Goal: Check status: Check status

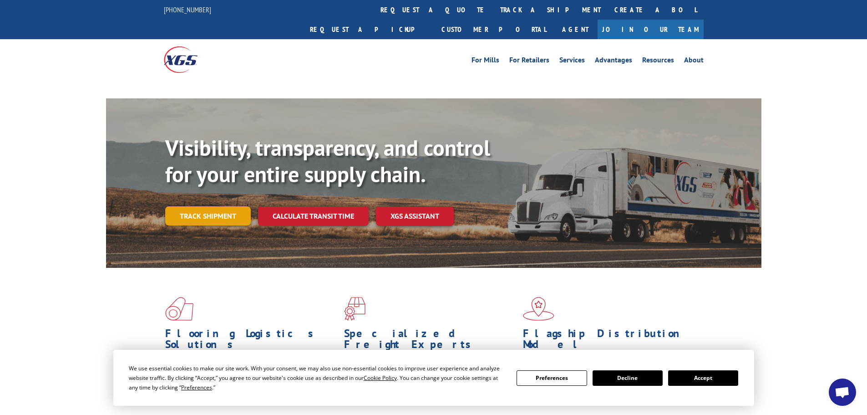
click at [234, 206] on link "Track shipment" at bounding box center [208, 215] width 86 height 19
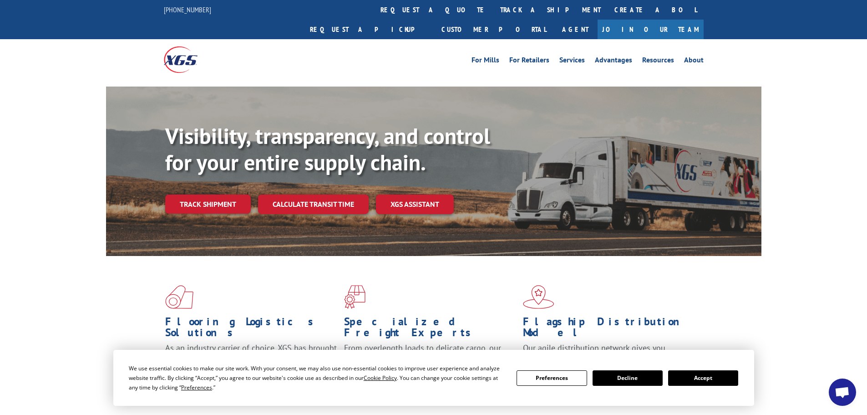
click at [678, 374] on button "Accept" at bounding box center [703, 377] width 70 height 15
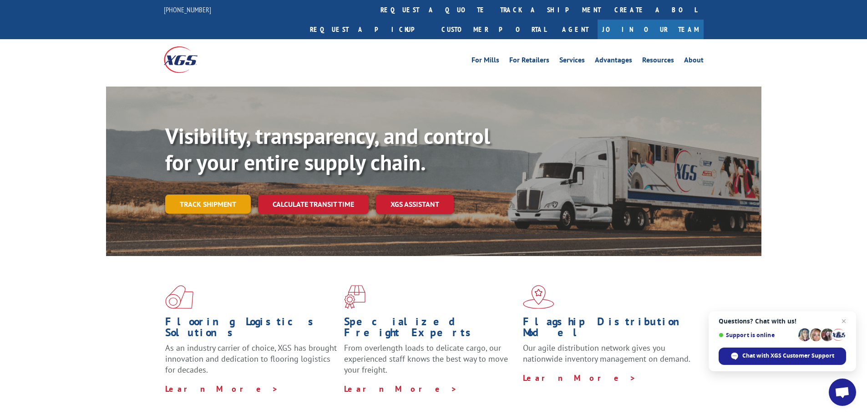
click at [218, 194] on link "Track shipment" at bounding box center [208, 203] width 86 height 19
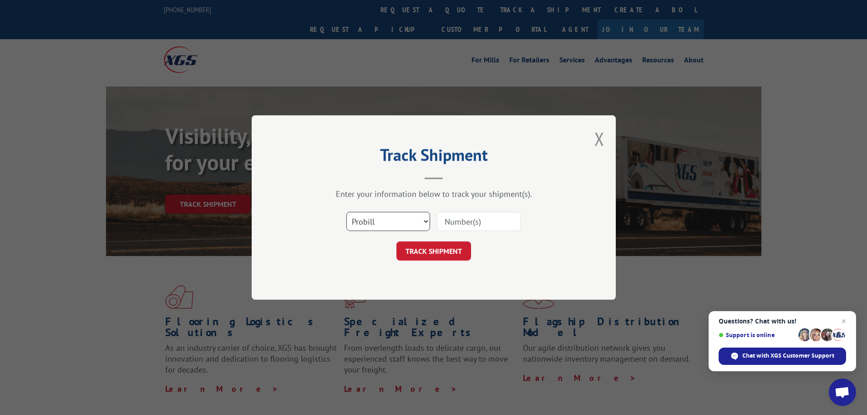
click at [389, 225] on select "Select category... Probill BOL PO" at bounding box center [388, 221] width 84 height 19
select select "bol"
click at [346, 212] on select "Select category... Probill BOL PO" at bounding box center [388, 221] width 84 height 19
click at [444, 222] on input at bounding box center [479, 221] width 84 height 19
click at [446, 220] on input "v" at bounding box center [479, 221] width 84 height 19
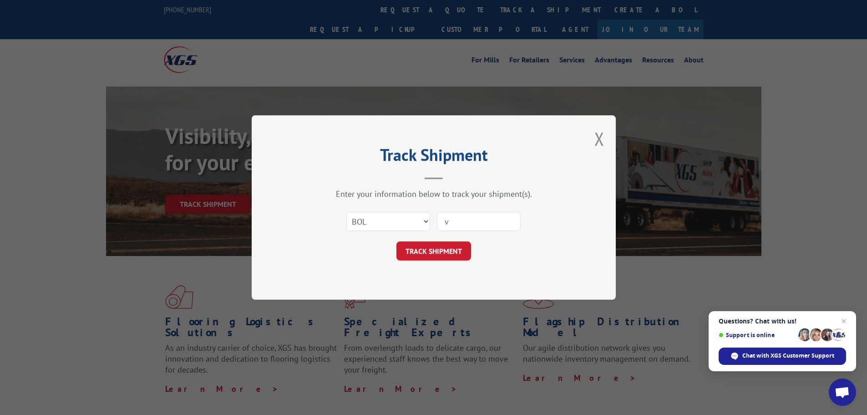
click at [446, 220] on input "v" at bounding box center [479, 221] width 84 height 19
paste input "7060671"
type input "7060671"
click at [456, 245] on button "TRACK SHIPMENT" at bounding box center [433, 250] width 75 height 19
